Goal: Information Seeking & Learning: Learn about a topic

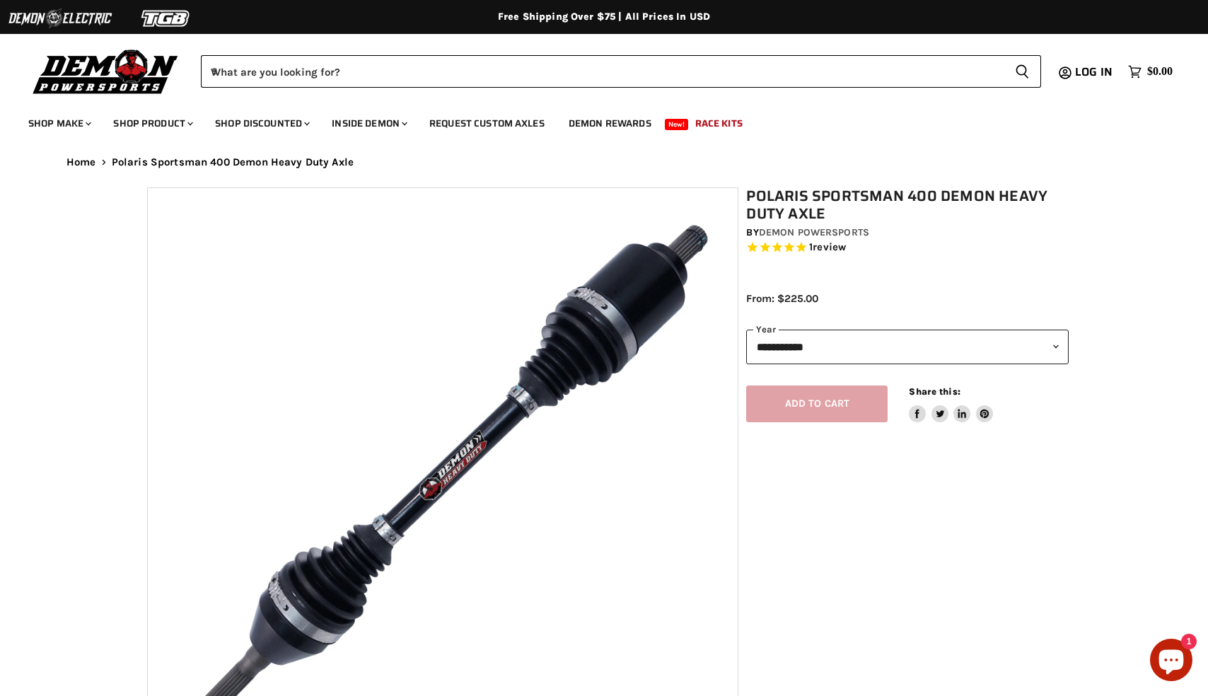
select select "******"
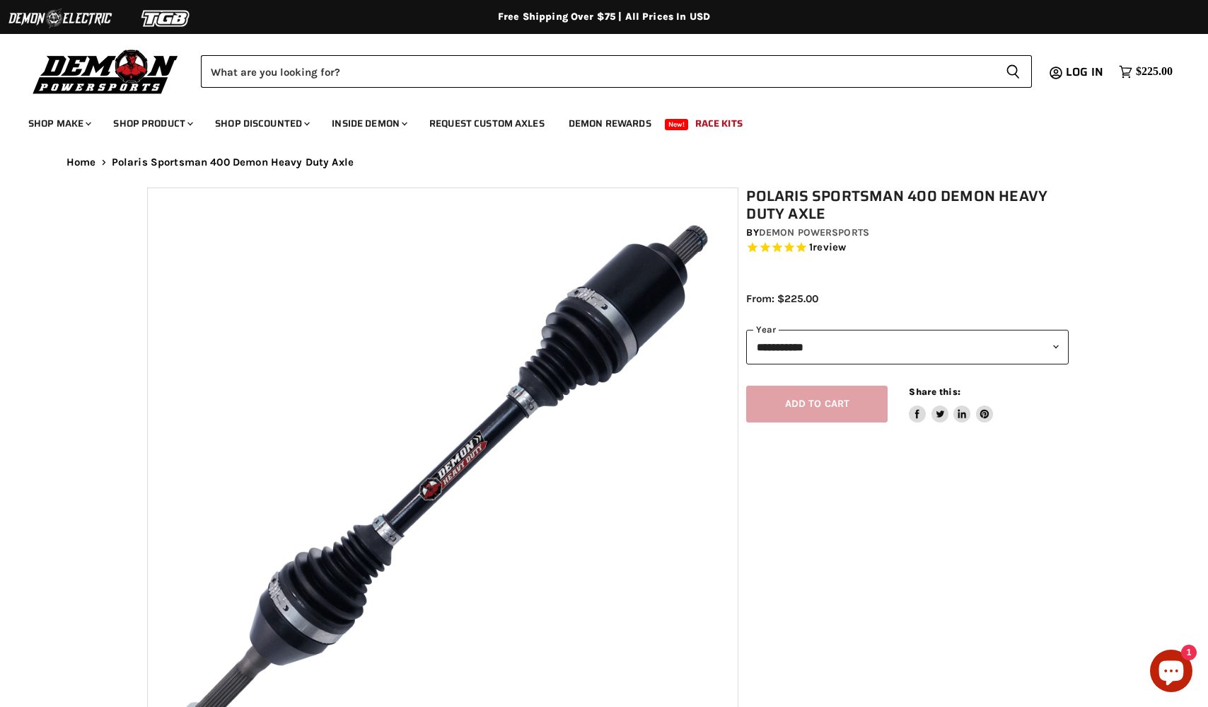
select select "******"
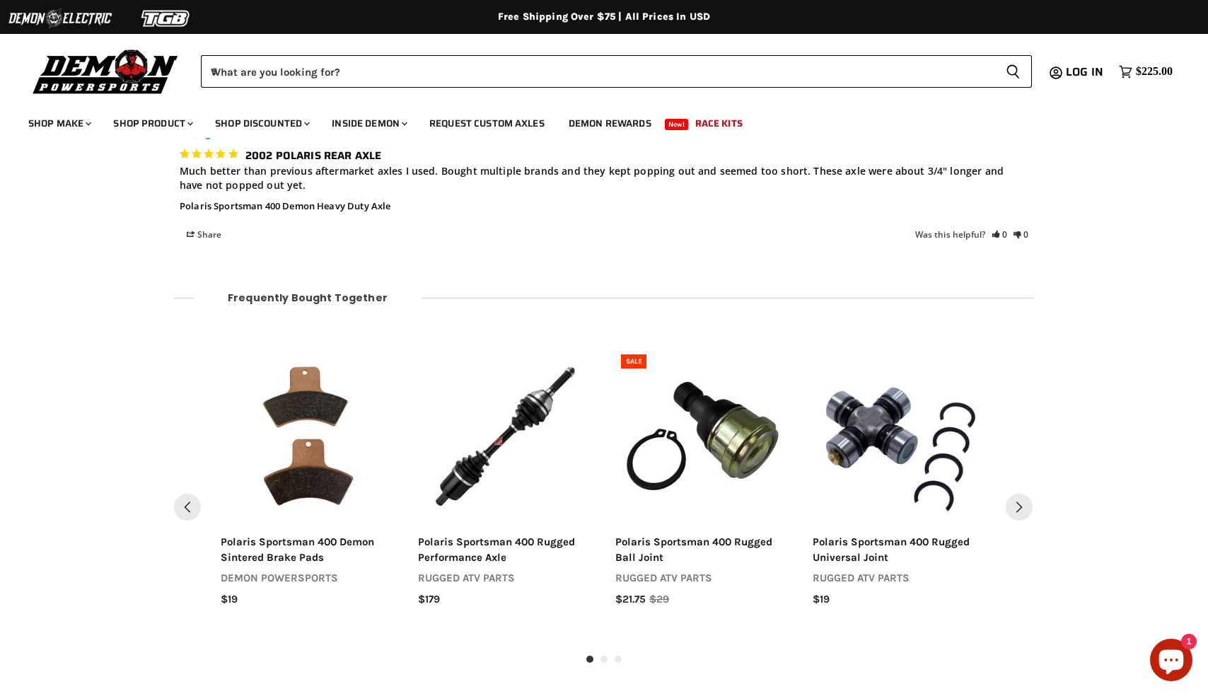
scroll to position [1628, 0]
